Goal: Check status

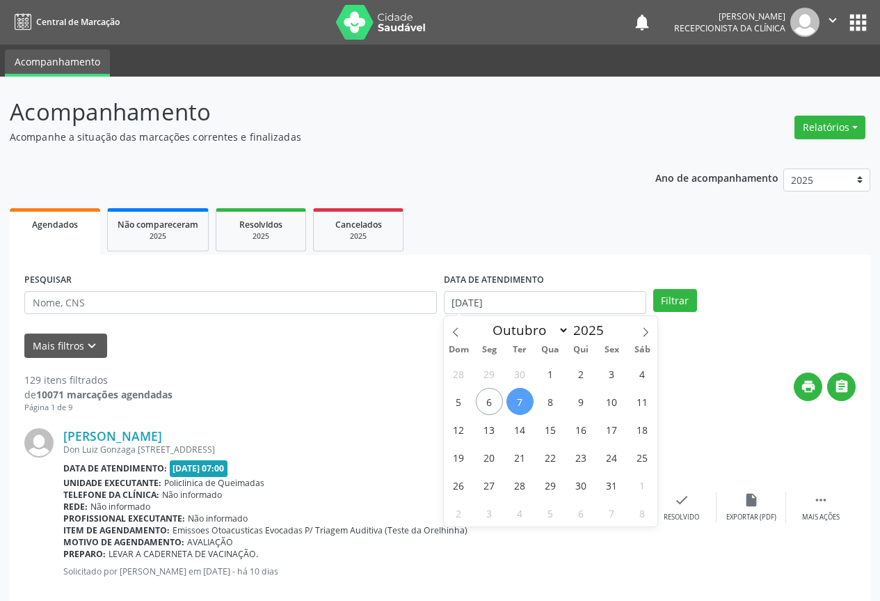
select select "9"
click at [530, 402] on span "7" at bounding box center [520, 401] width 27 height 27
type input "[DATE]"
click at [530, 402] on span "7" at bounding box center [520, 401] width 27 height 27
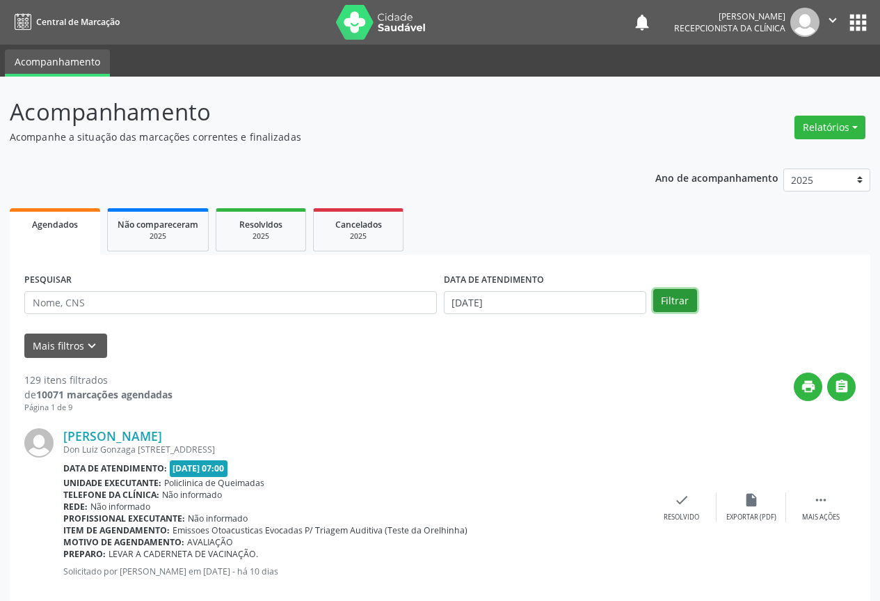
click at [685, 305] on button "Filtrar" at bounding box center [675, 301] width 44 height 24
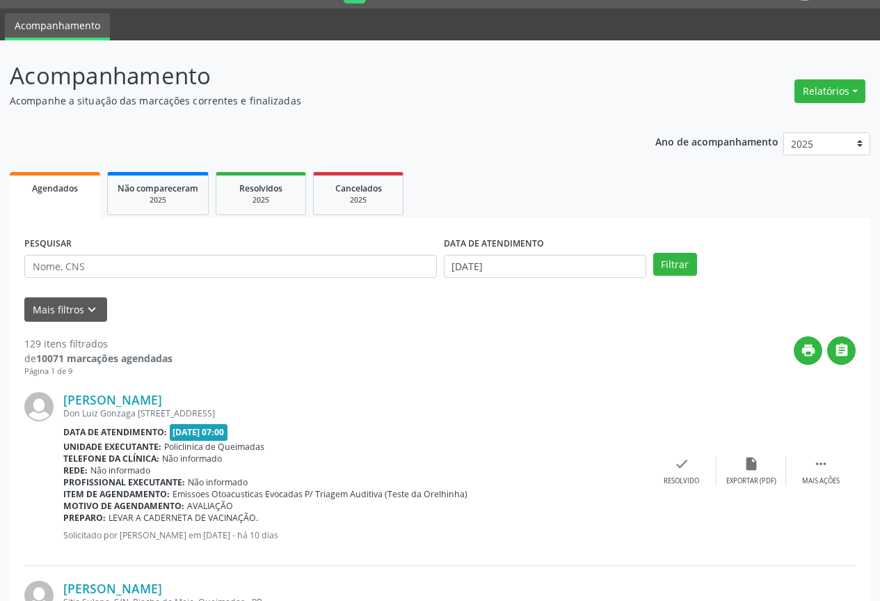
scroll to position [70, 0]
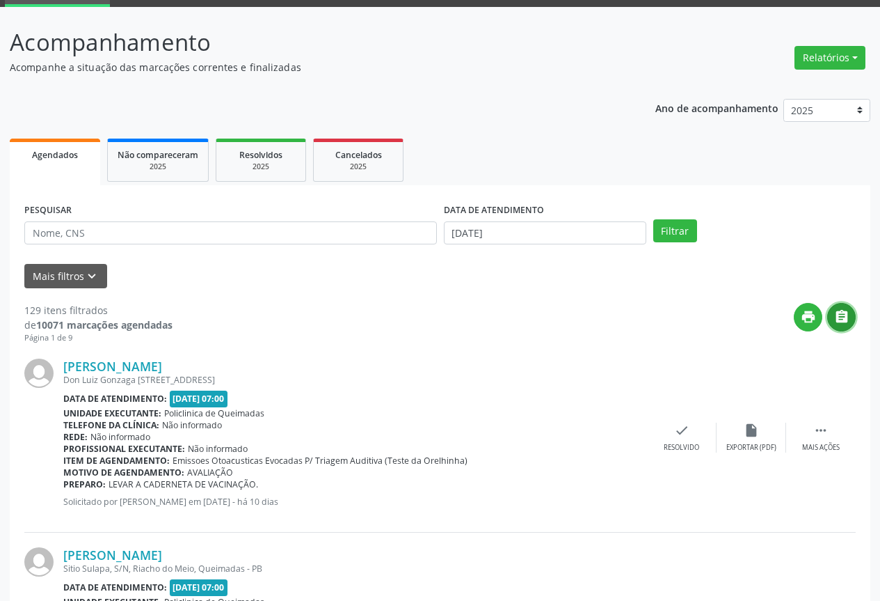
click at [846, 326] on button "" at bounding box center [841, 317] width 29 height 29
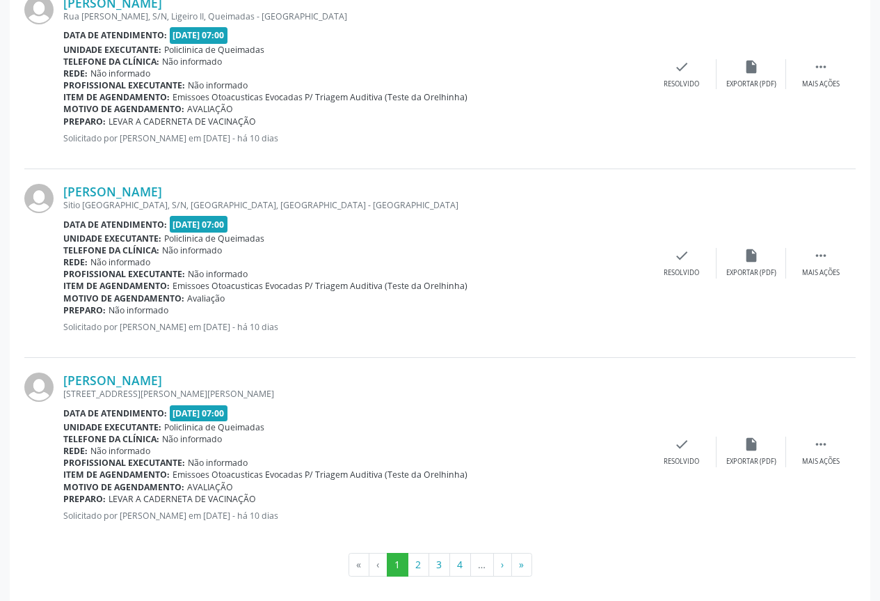
scroll to position [2706, 0]
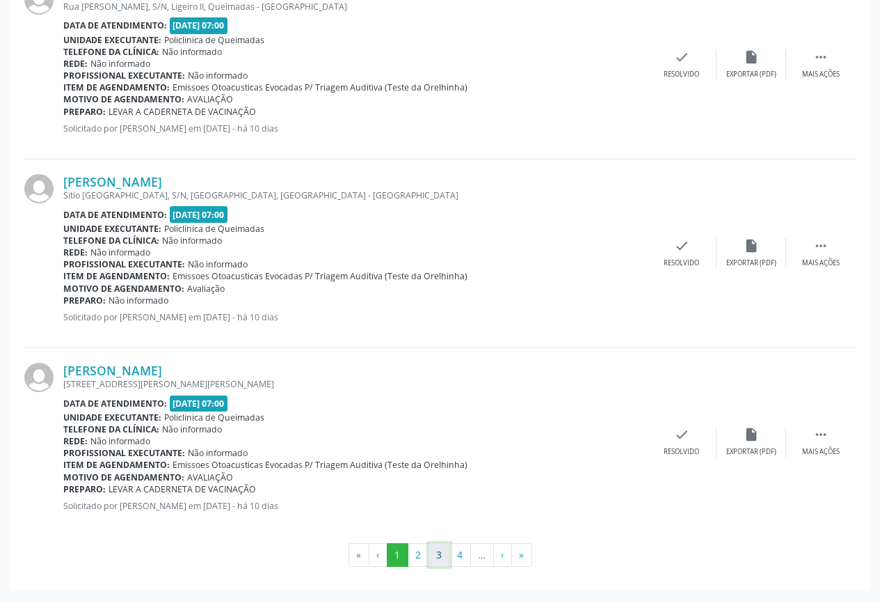
click at [431, 557] on button "3" at bounding box center [440, 555] width 22 height 24
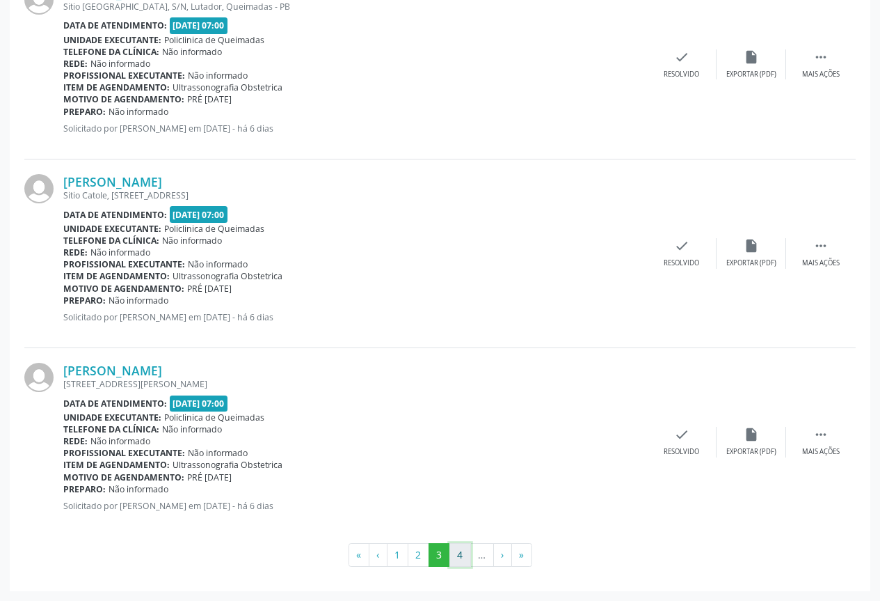
click at [456, 553] on button "4" at bounding box center [461, 555] width 22 height 24
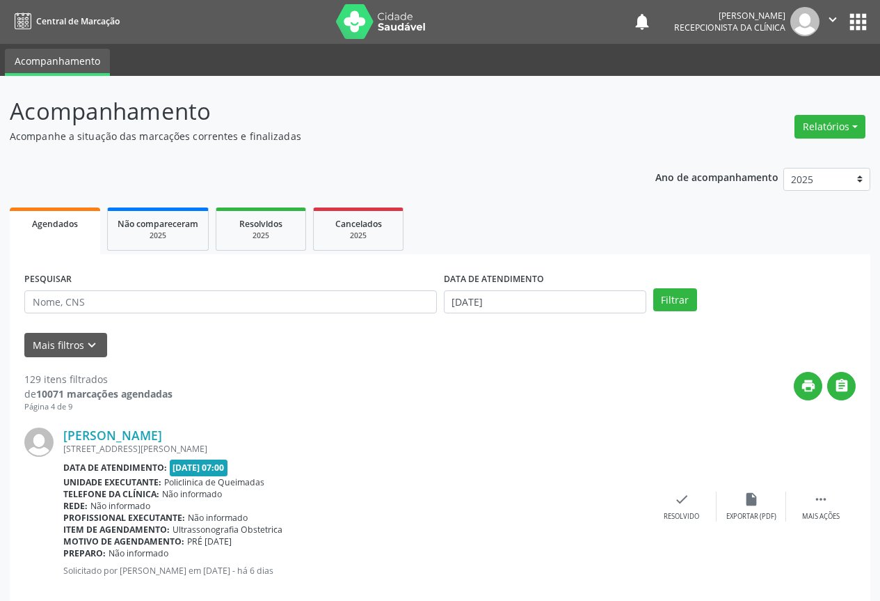
scroll to position [0, 0]
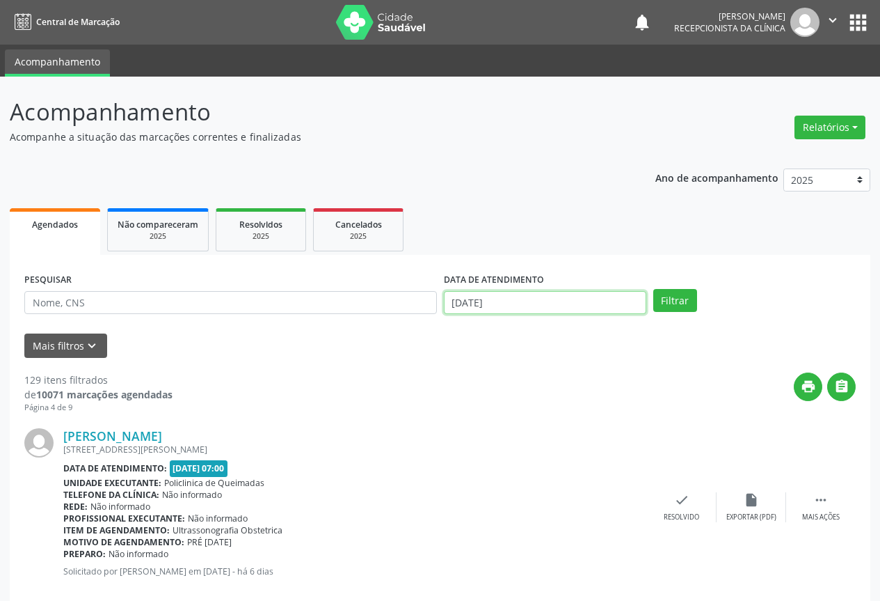
click at [518, 296] on input "[DATE]" at bounding box center [545, 303] width 203 height 24
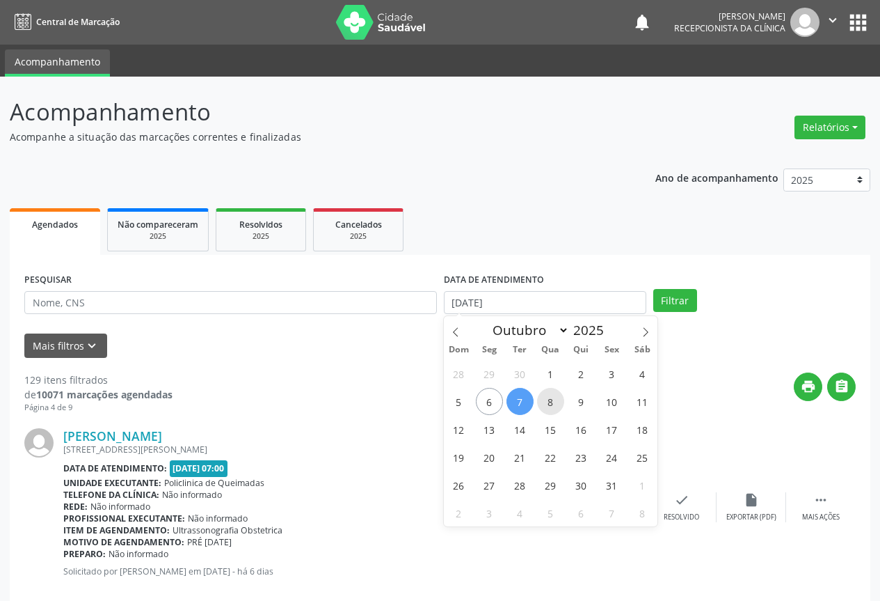
click at [553, 398] on span "8" at bounding box center [550, 401] width 27 height 27
type input "08/10/2025"
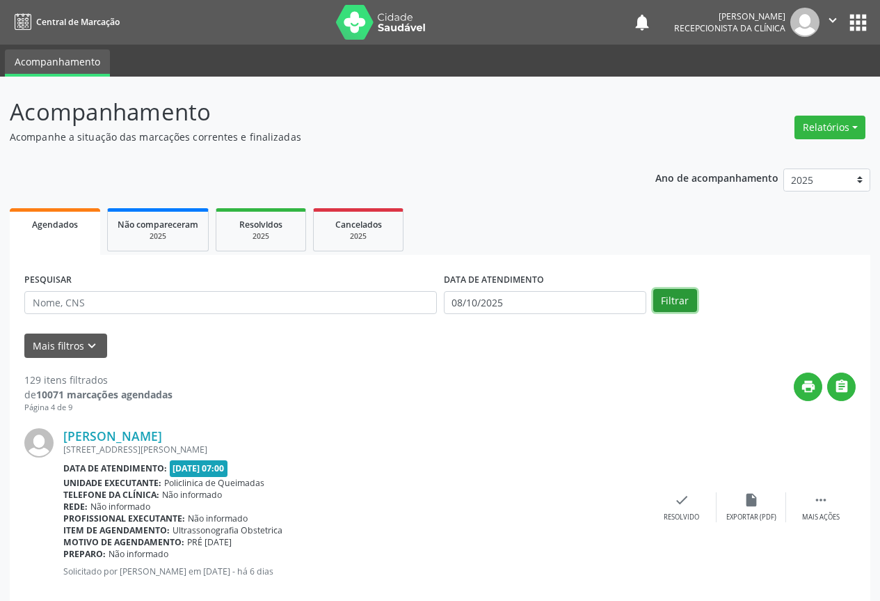
click at [672, 309] on button "Filtrar" at bounding box center [675, 301] width 44 height 24
